Goal: Task Accomplishment & Management: Manage account settings

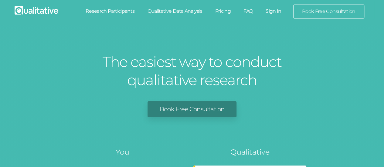
click at [271, 10] on link "Sign In" at bounding box center [273, 11] width 29 height 13
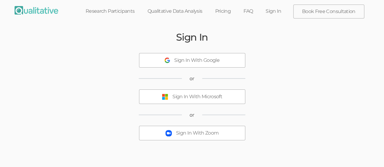
click at [185, 96] on div "Sign In With Microsoft" at bounding box center [197, 97] width 50 height 7
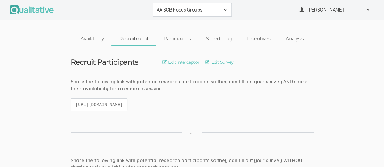
click at [225, 11] on span at bounding box center [225, 9] width 5 height 5
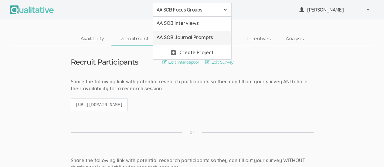
click at [209, 37] on span "AA SOB Journal Prompts" at bounding box center [192, 37] width 71 height 7
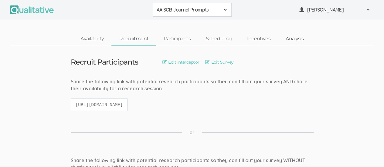
click at [296, 41] on link "Analysis" at bounding box center [294, 38] width 33 height 13
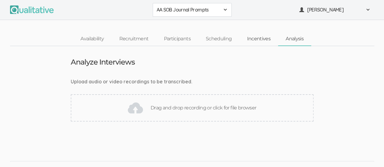
click at [260, 40] on link "Incentives" at bounding box center [258, 38] width 39 height 13
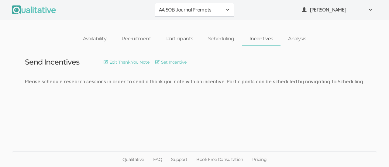
click at [176, 37] on link "Participants" at bounding box center [179, 38] width 42 height 13
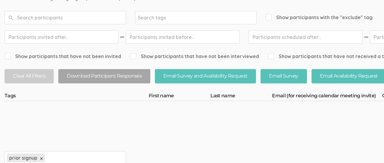
scroll to position [84, 0]
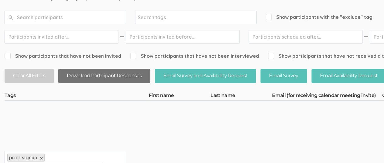
click at [112, 78] on button "Download Participant Responses" at bounding box center [104, 76] width 92 height 14
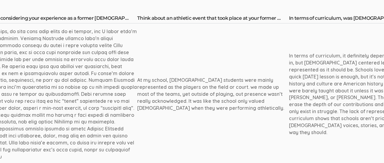
scroll to position [161, 622]
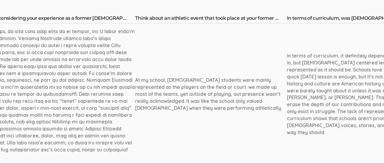
click at [253, 17] on th "Think about an athletic event that took place at your former high school How we…" at bounding box center [211, 19] width 152 height 9
click at [260, 17] on th "Think about an athletic event that took place at your former high school How we…" at bounding box center [211, 19] width 152 height 9
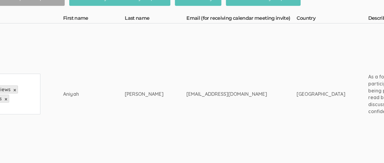
scroll to position [161, 0]
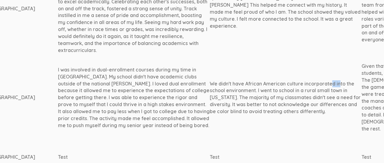
scroll to position [964, 395]
click at [259, 80] on div "We didn't have African American culture incorporated into the school environmen…" at bounding box center [286, 97] width 152 height 35
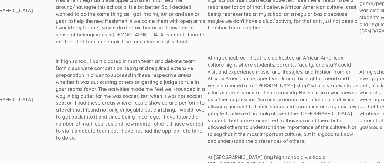
scroll to position [354, 398]
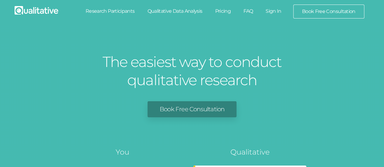
click at [270, 13] on link "Sign In" at bounding box center [273, 11] width 29 height 13
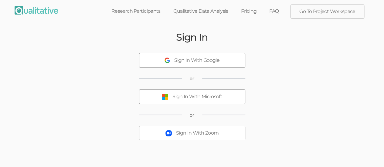
click at [187, 95] on div "Sign In With Microsoft" at bounding box center [197, 97] width 50 height 7
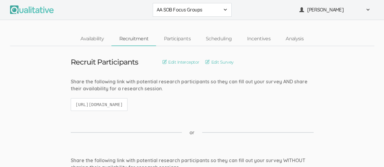
click at [224, 10] on span at bounding box center [225, 9] width 5 height 5
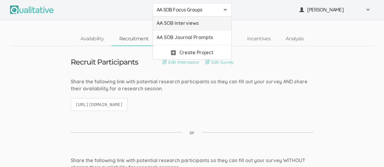
click at [216, 20] on span "AA SOB Interviews" at bounding box center [192, 23] width 71 height 7
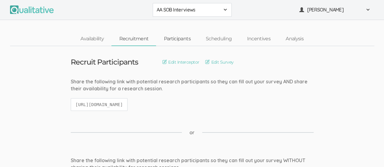
click at [182, 36] on link "Participants" at bounding box center [177, 38] width 42 height 13
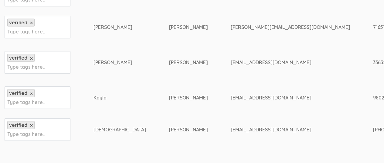
scroll to position [241, 0]
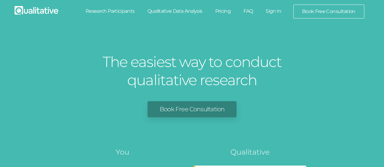
click at [276, 8] on link "Sign In" at bounding box center [273, 11] width 29 height 13
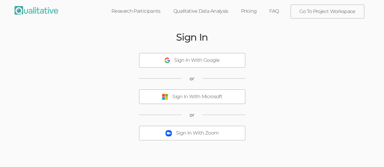
click at [204, 97] on div "Sign In With Microsoft" at bounding box center [197, 97] width 50 height 7
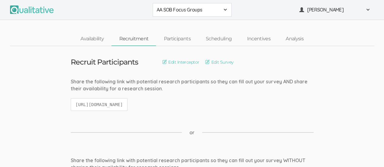
click at [224, 11] on span at bounding box center [225, 9] width 5 height 5
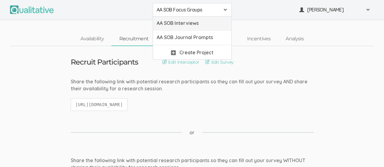
click at [202, 22] on span "AA SOB Interviews" at bounding box center [192, 23] width 71 height 7
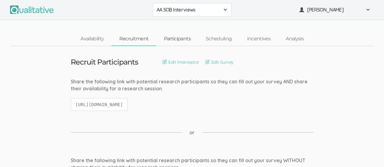
click at [182, 39] on link "Participants" at bounding box center [177, 38] width 42 height 13
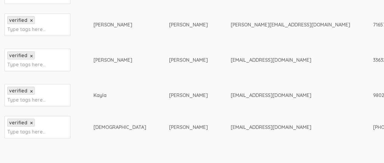
scroll to position [243, 0]
